Goal: Find contact information: Find contact information

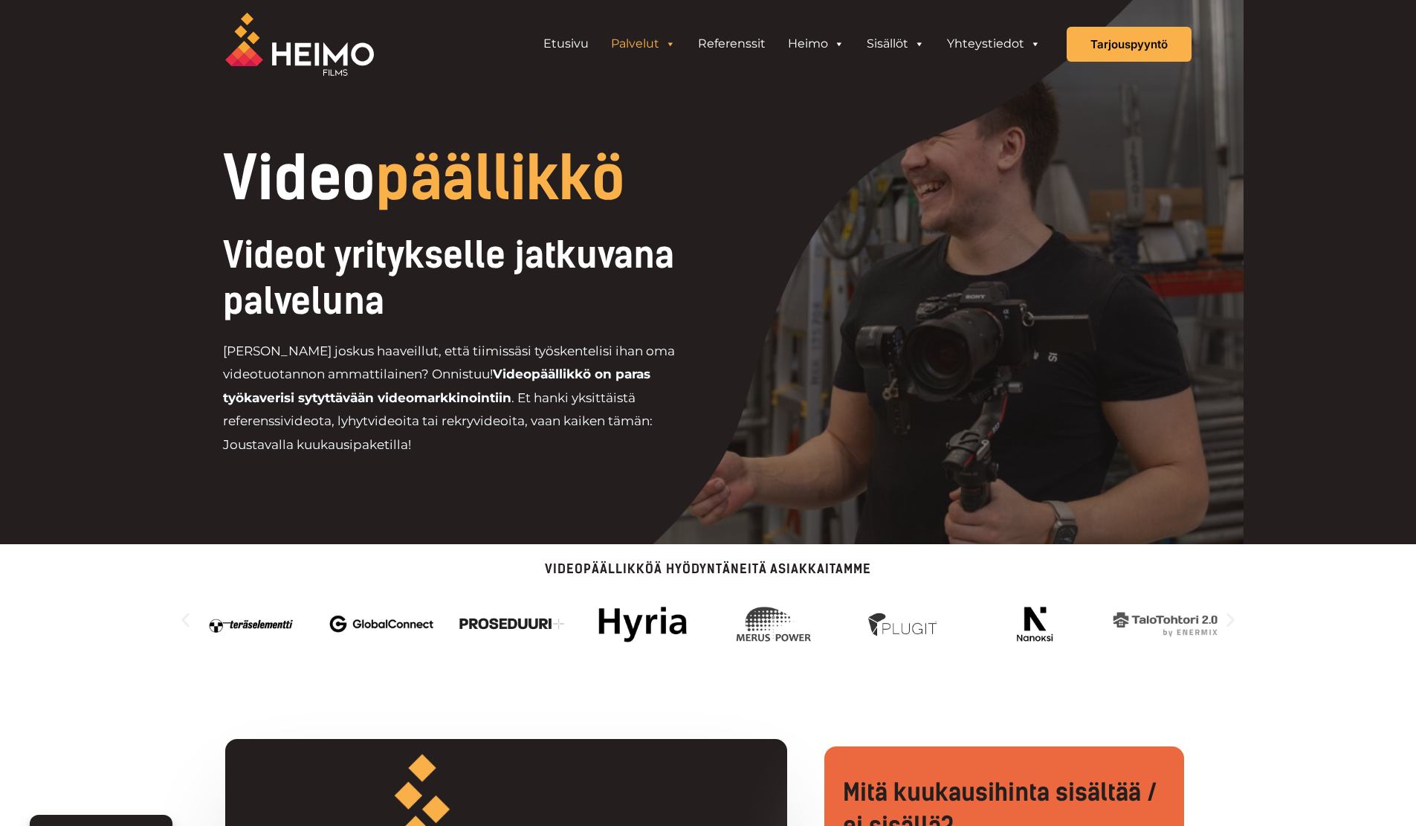
click at [95, 650] on div "Videopäällikköä hyödyntäneitä asiakkaitamme" at bounding box center [708, 611] width 1416 height 135
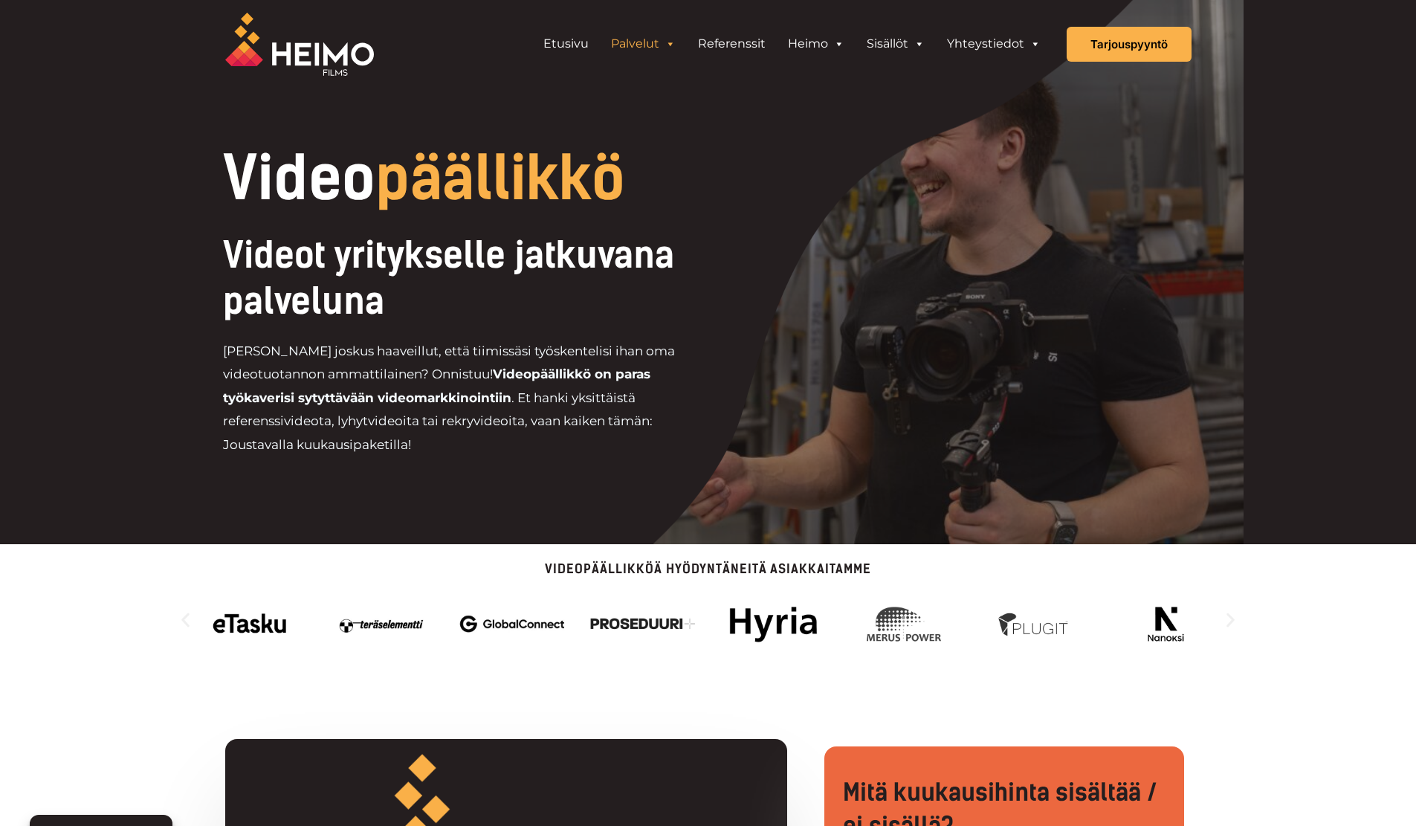
click at [111, 660] on div "Videopäällikköä hyödyntäneitä asiakkaitamme" at bounding box center [708, 611] width 1416 height 135
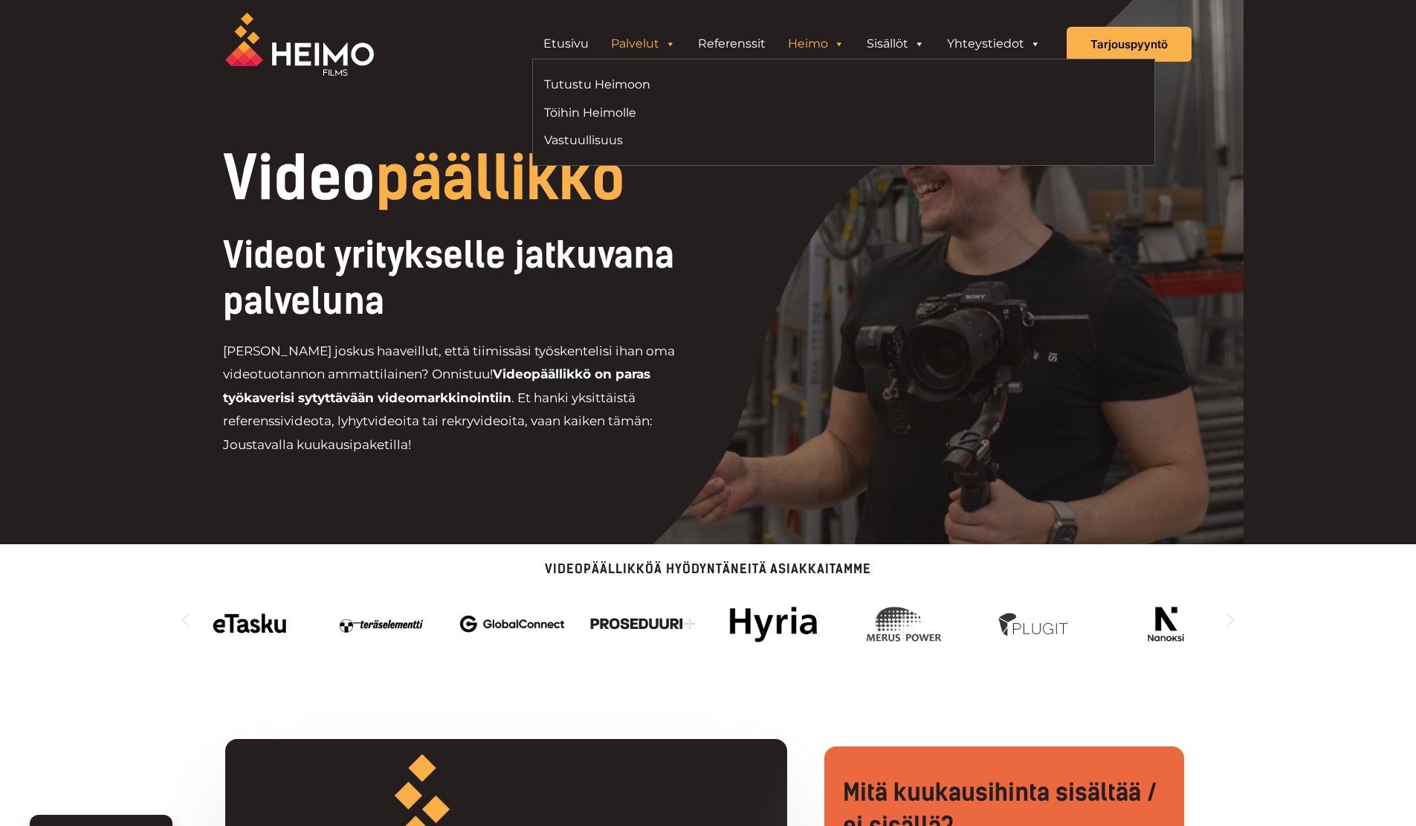
click at [839, 45] on span "Header Widget 1" at bounding box center [838, 44] width 12 height 30
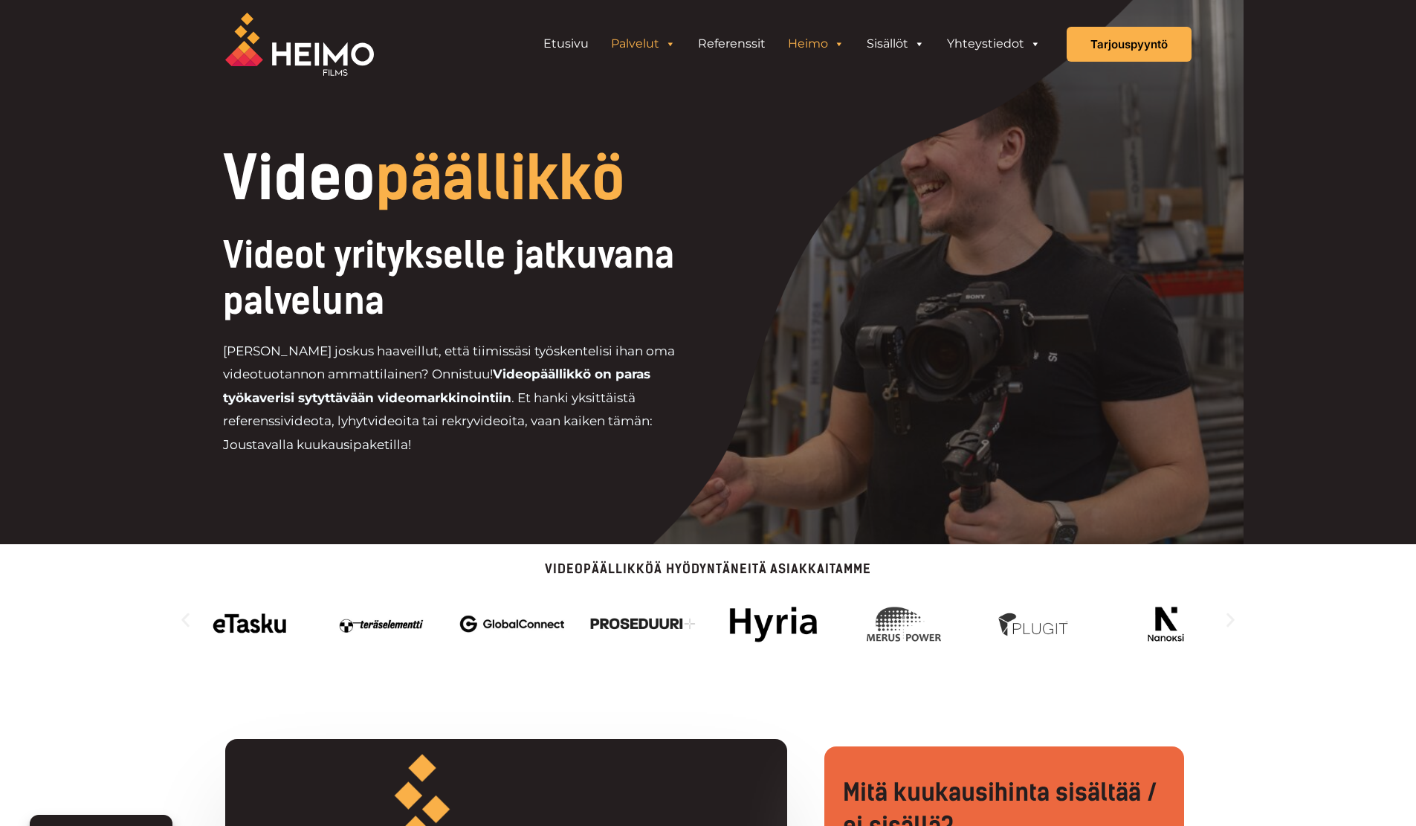
click at [839, 45] on span "Header Widget 1" at bounding box center [838, 44] width 12 height 30
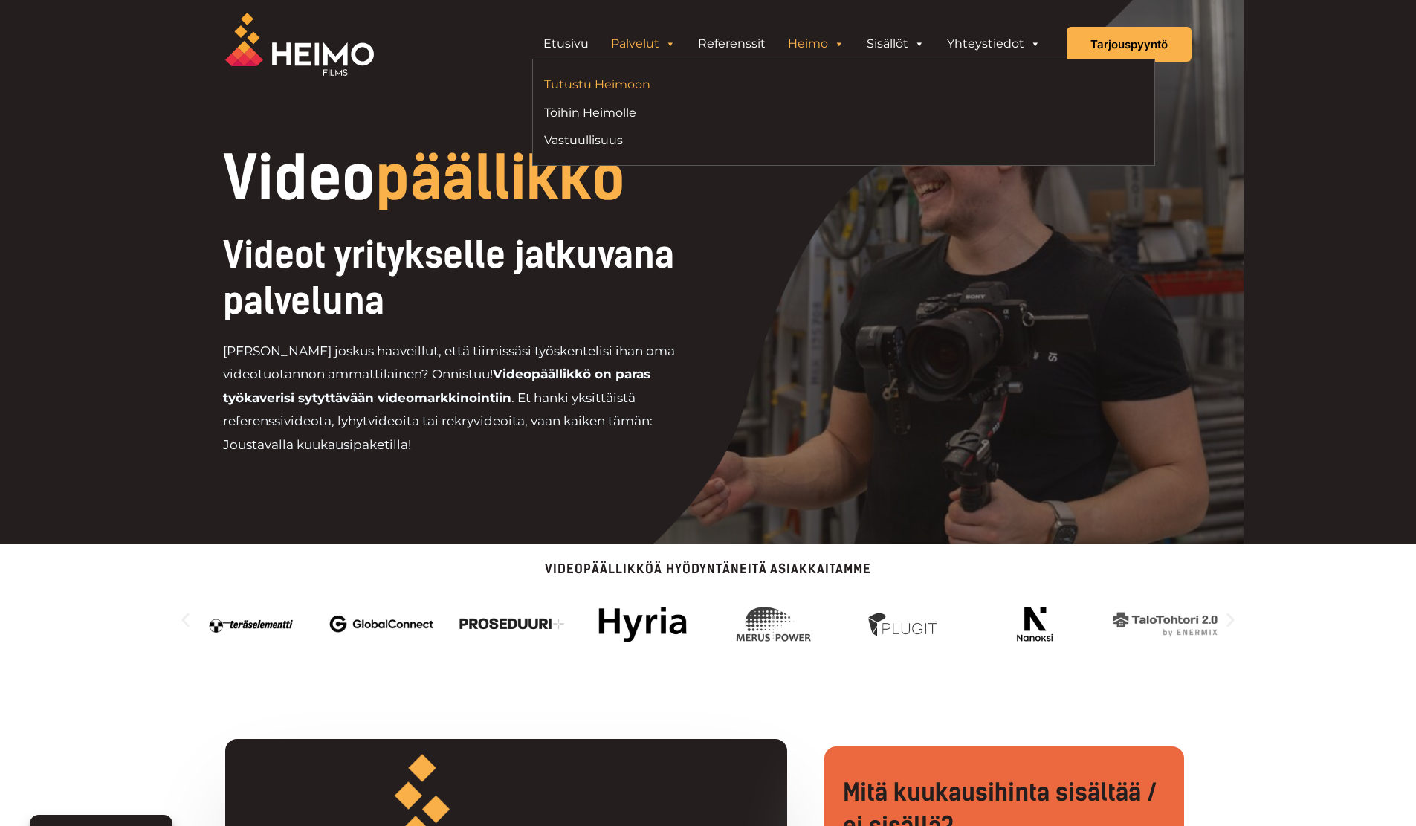
click at [604, 82] on link "Tutustu Heimoon" at bounding box center [688, 84] width 288 height 20
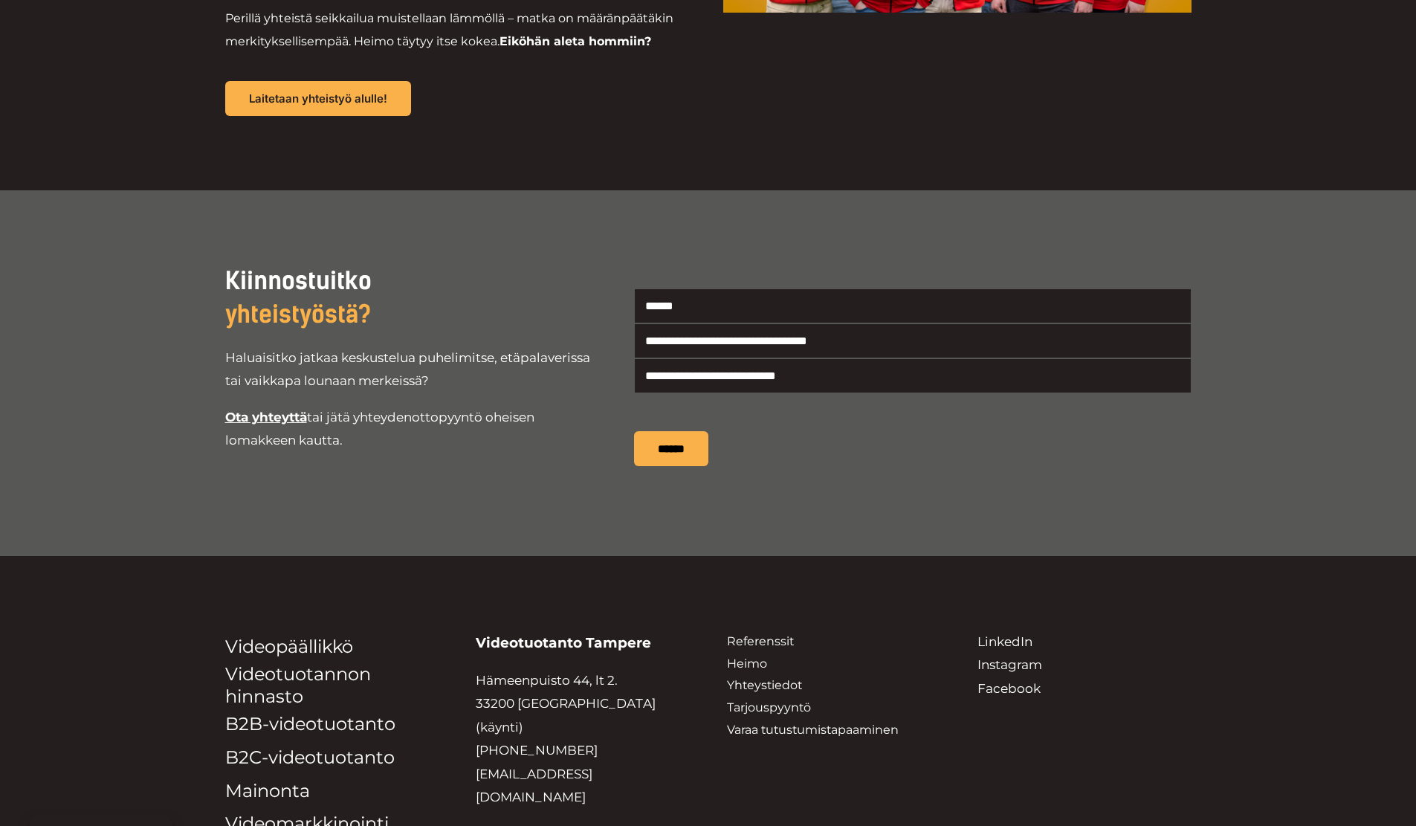
scroll to position [2621, 0]
click at [760, 677] on link "Yhteystiedot" at bounding box center [764, 684] width 75 height 14
